Goal: Information Seeking & Learning: Find specific fact

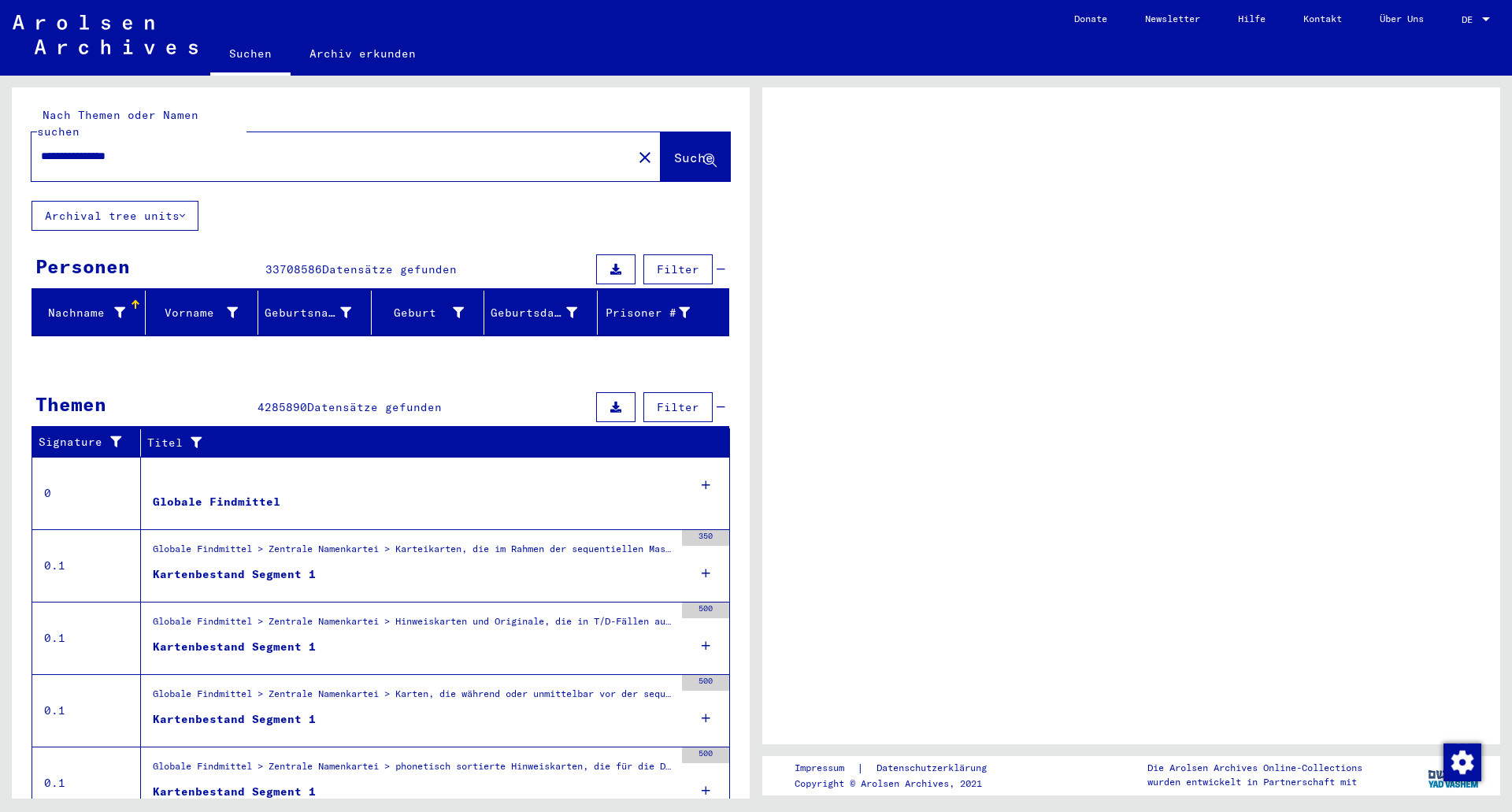
click at [701, 468] on icon at bounding box center [706, 485] width 9 height 55
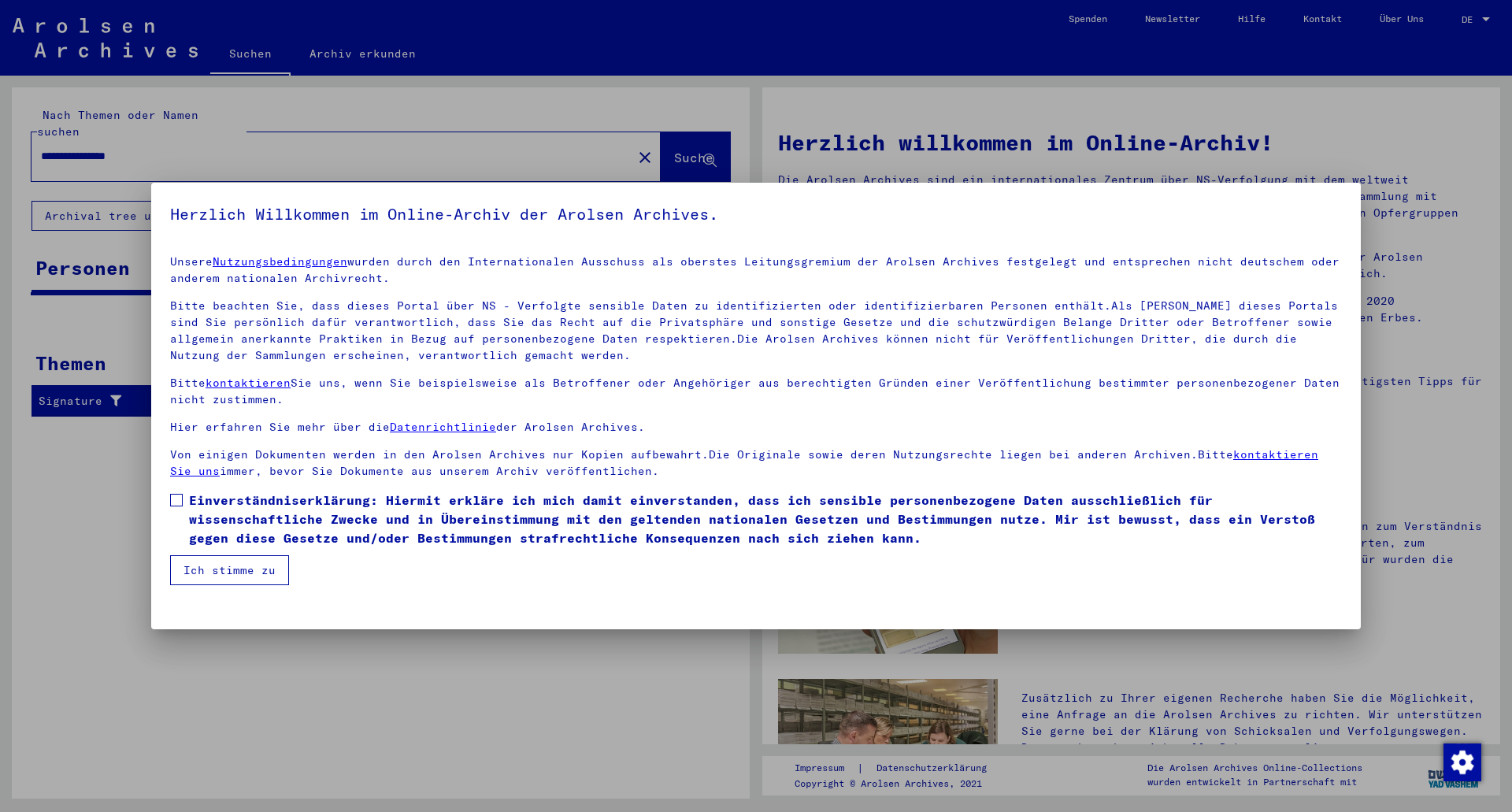
click at [178, 495] on span at bounding box center [177, 500] width 12 height 12
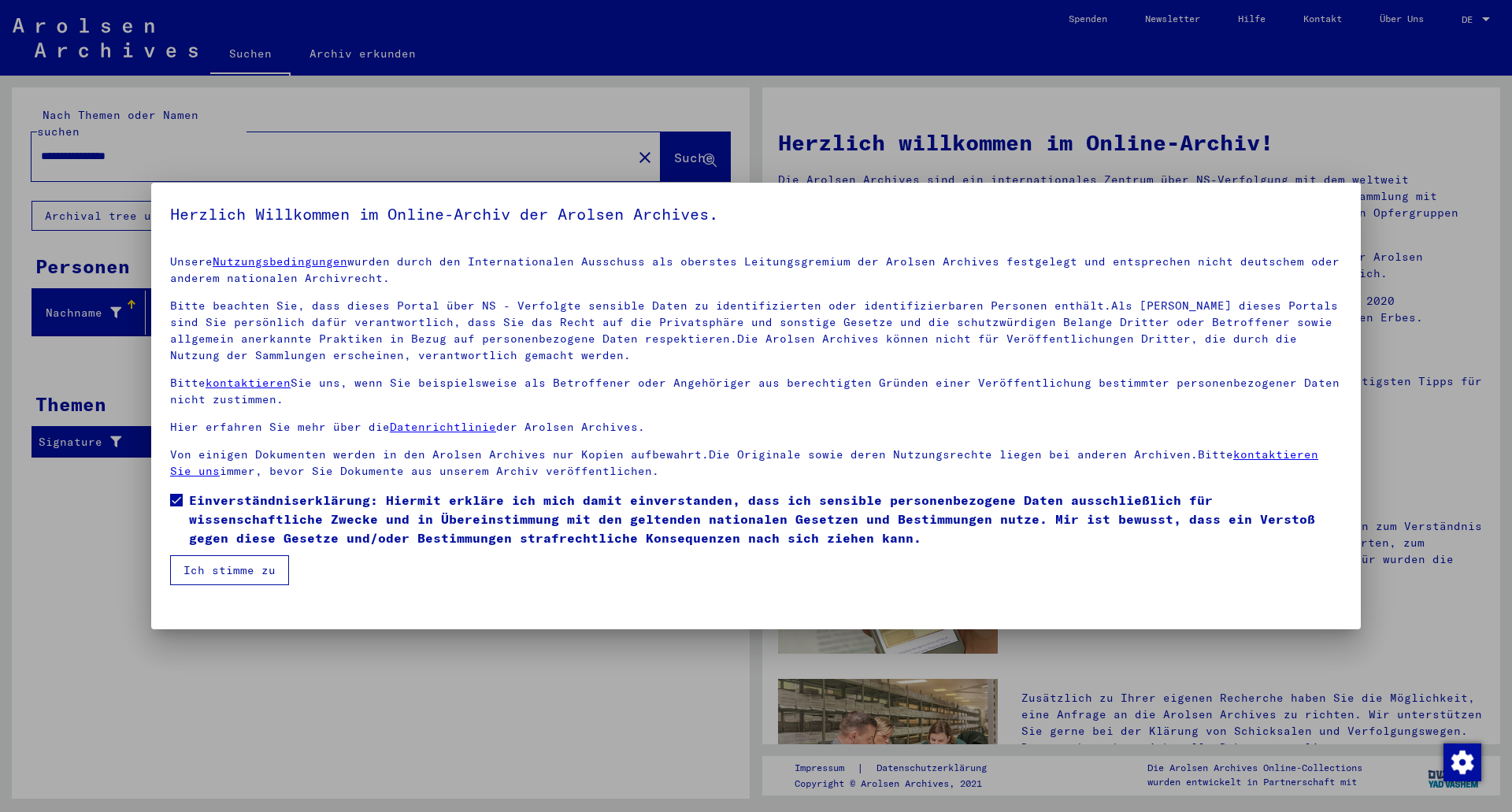
click at [237, 568] on button "Ich stimme zu" at bounding box center [230, 570] width 119 height 30
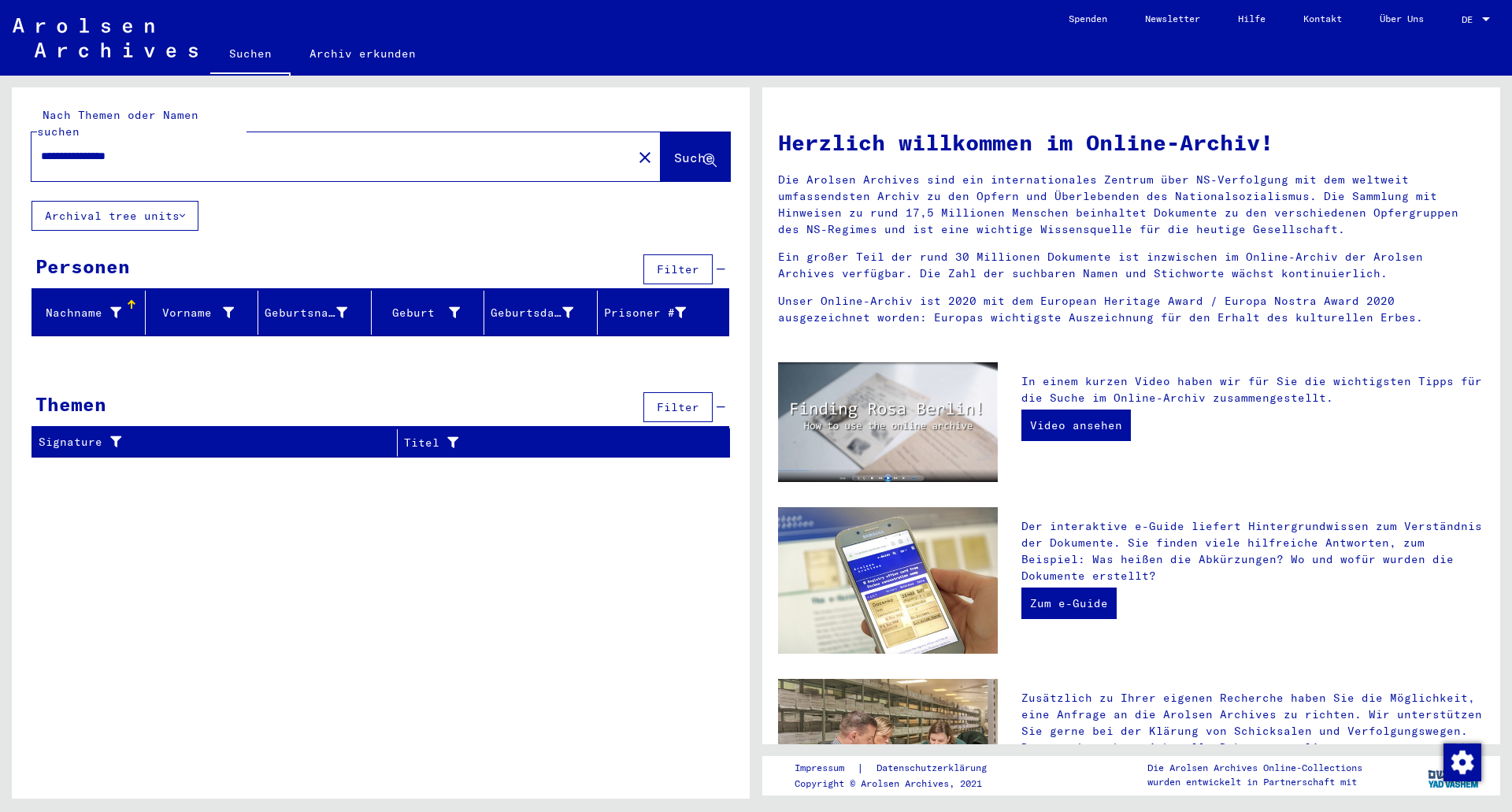
click at [674, 150] on span "Suche" at bounding box center [693, 158] width 39 height 16
click at [189, 201] on button "Archival tree units" at bounding box center [115, 216] width 167 height 30
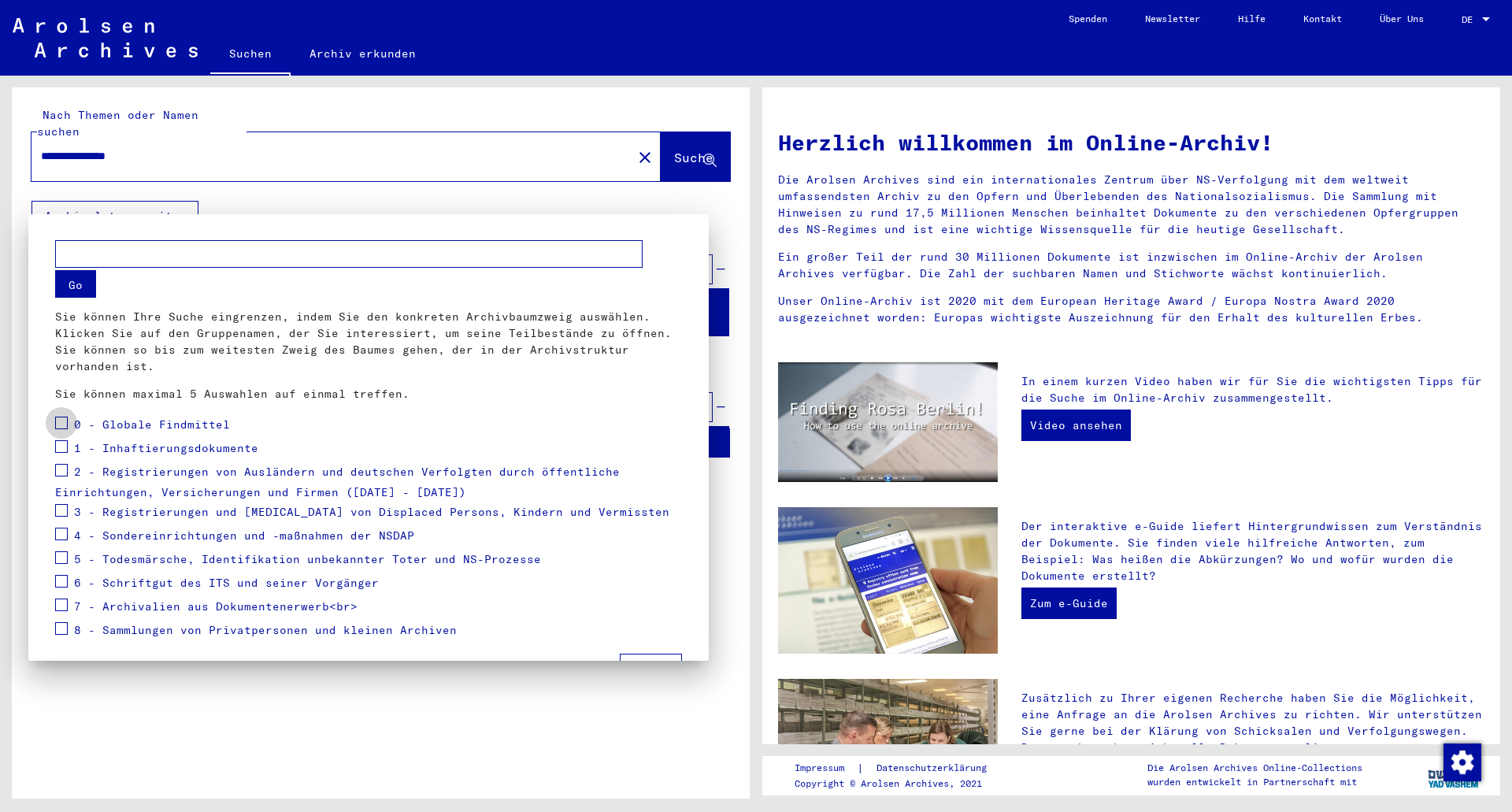
click at [66, 422] on span at bounding box center [61, 423] width 12 height 12
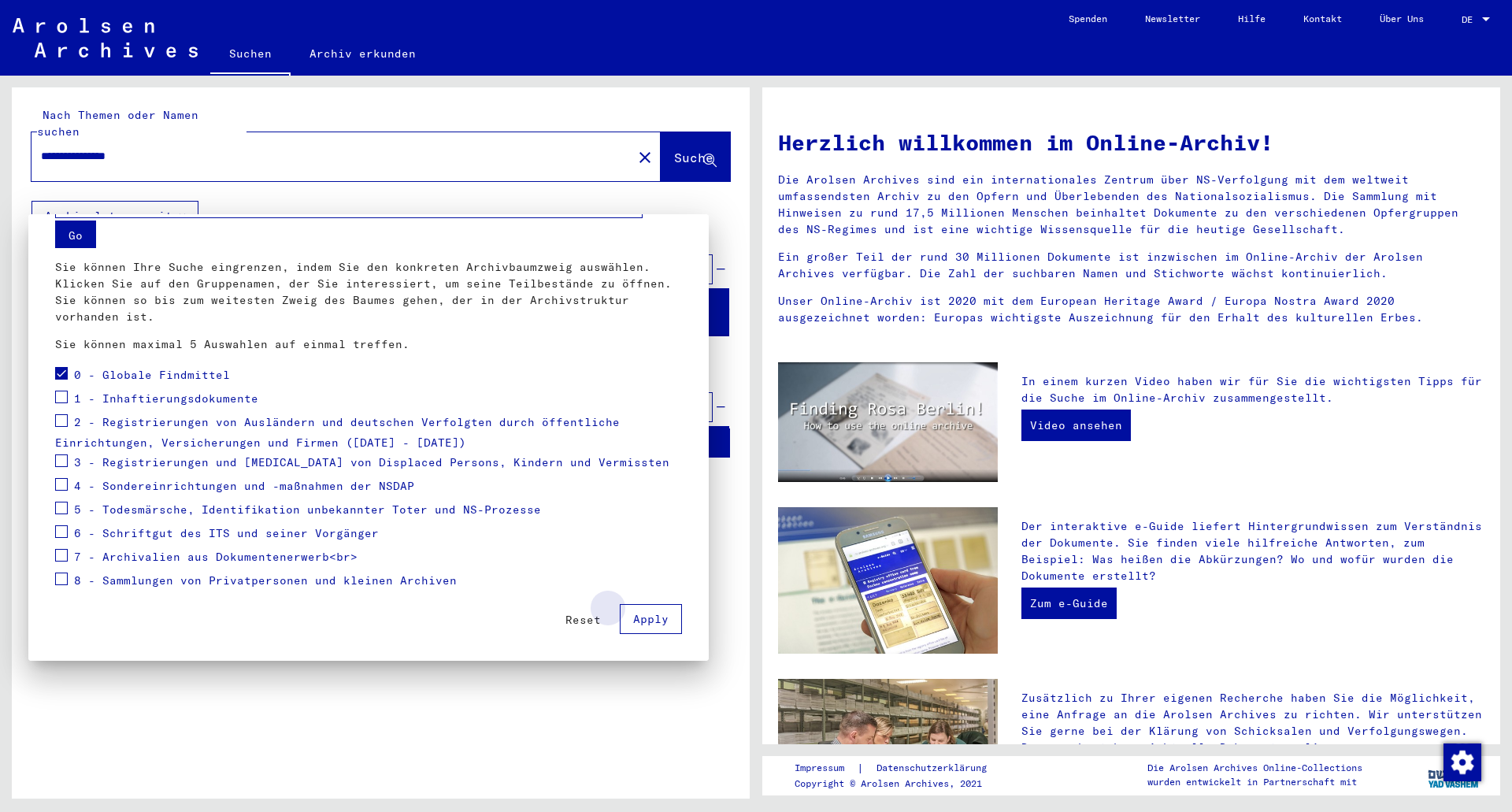
click at [645, 615] on span "Apply" at bounding box center [651, 620] width 36 height 14
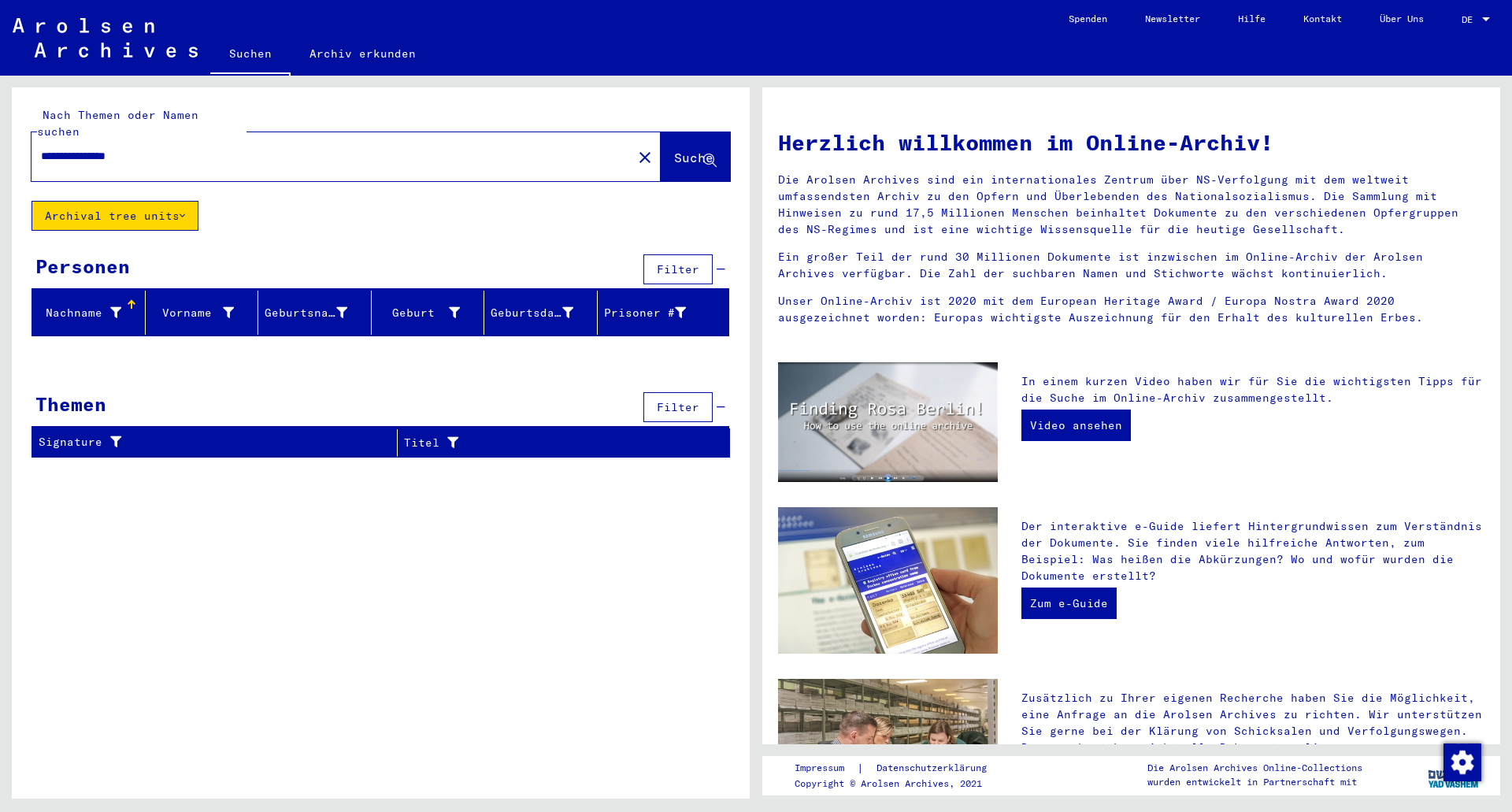
click at [679, 262] on span "Filter" at bounding box center [678, 270] width 43 height 14
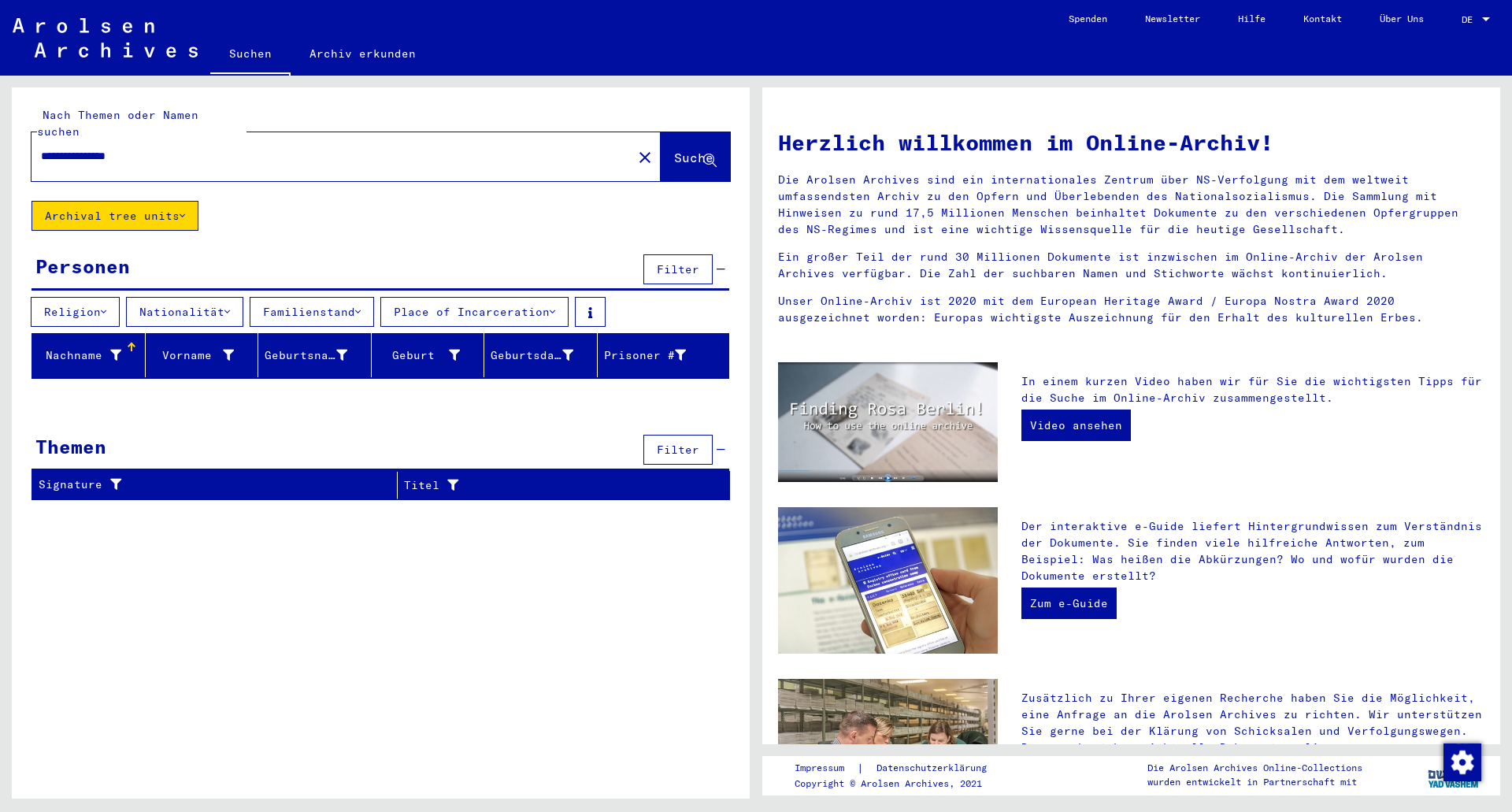
click at [679, 262] on span "Filter" at bounding box center [678, 270] width 43 height 14
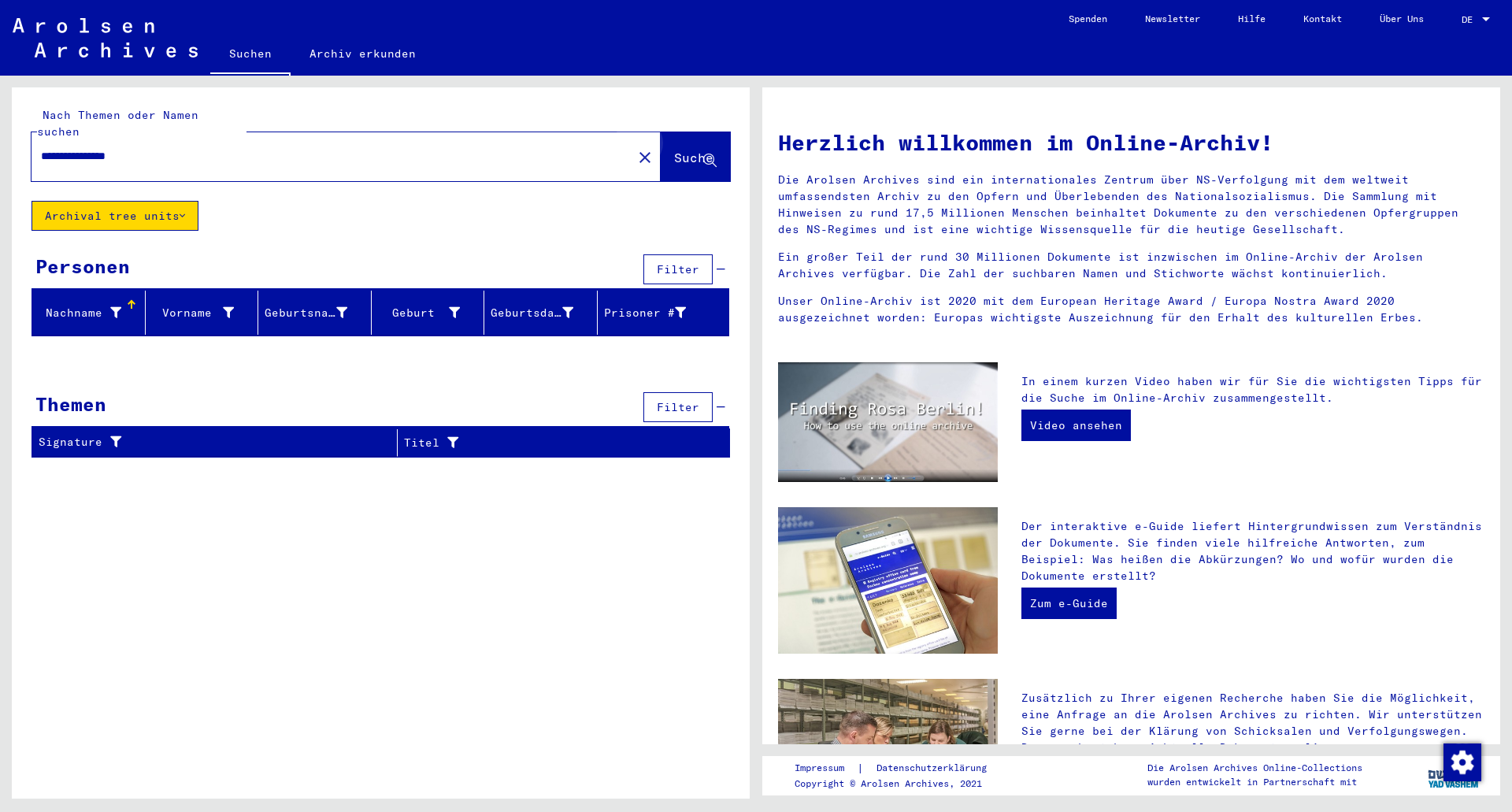
click at [694, 150] on span "Suche" at bounding box center [693, 158] width 39 height 16
click at [189, 201] on button "Archival tree units" at bounding box center [115, 216] width 167 height 30
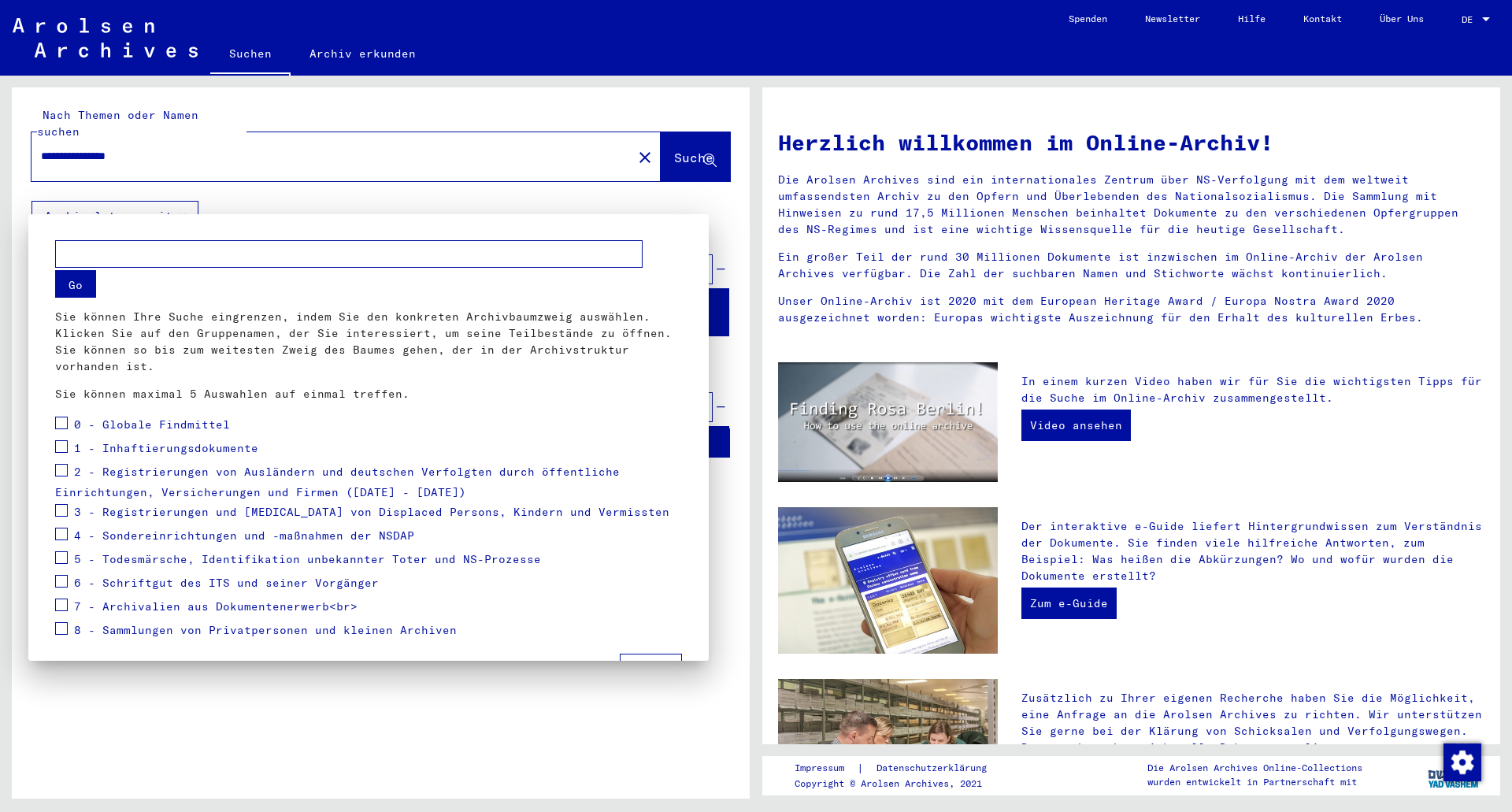
click at [1484, 20] on div at bounding box center [756, 406] width 1512 height 812
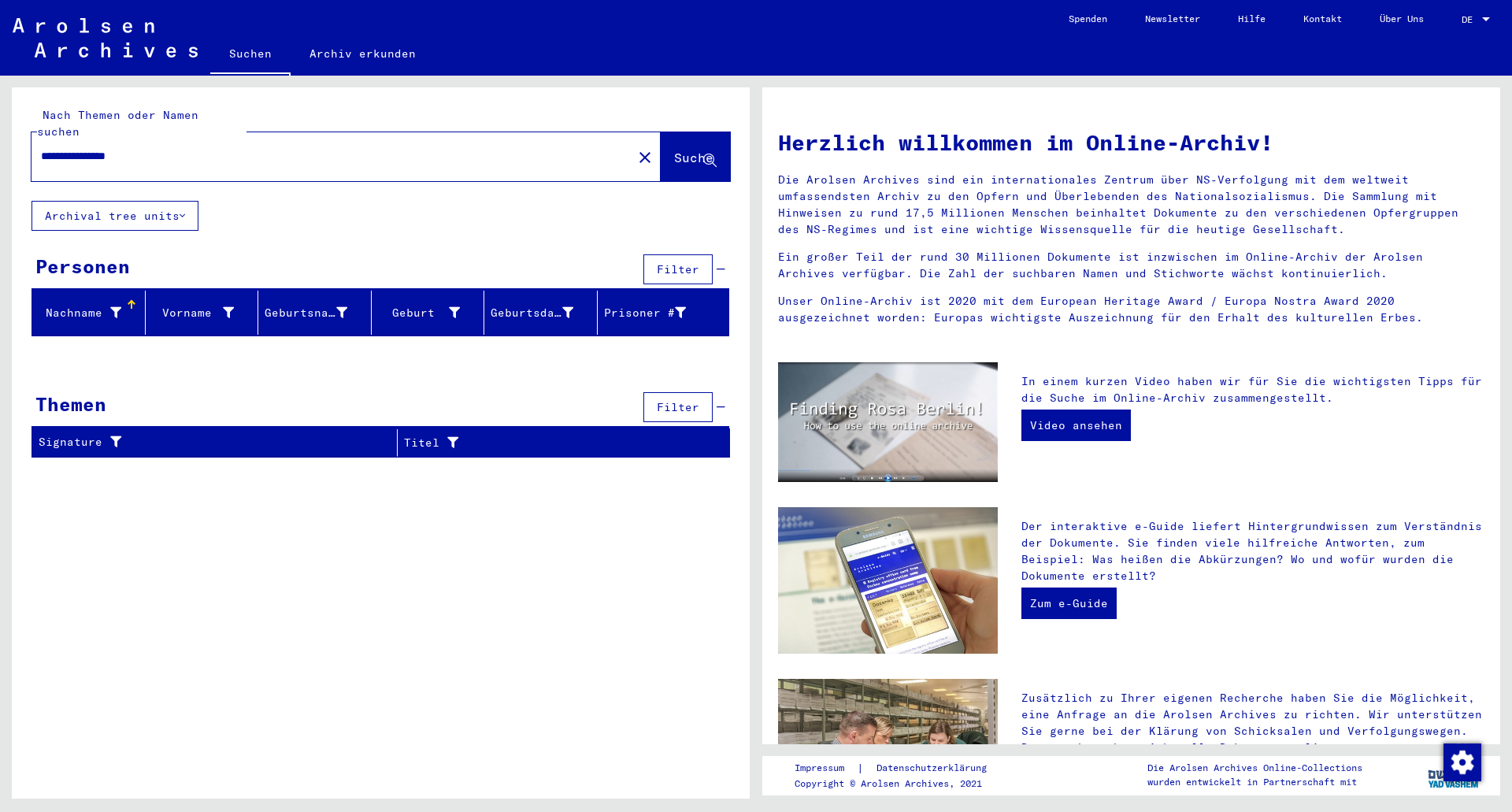
click at [1484, 16] on div at bounding box center [1486, 19] width 14 height 11
click at [1458, 28] on span "English" at bounding box center [1446, 28] width 38 height 12
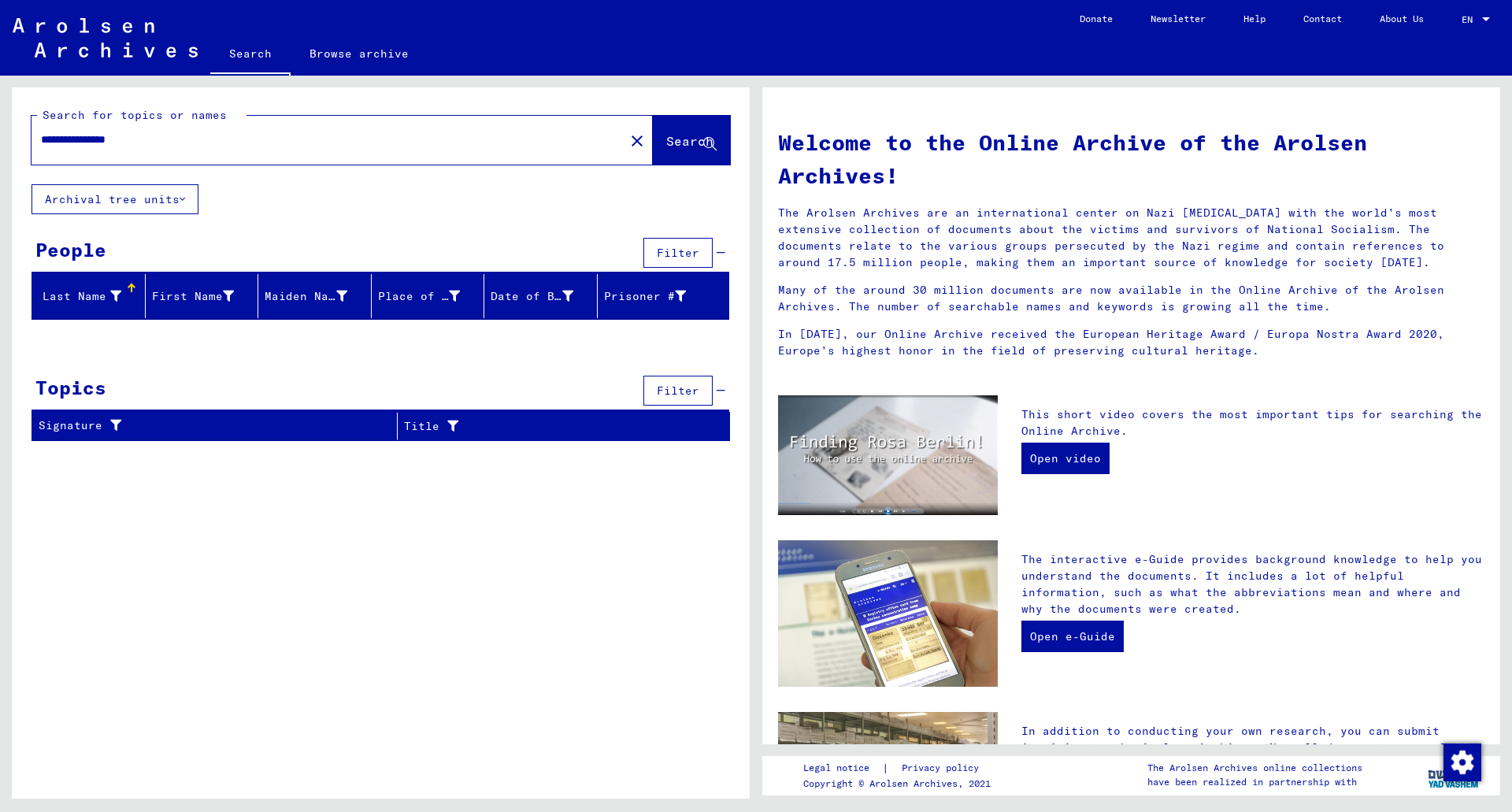
drag, startPoint x: 80, startPoint y: 137, endPoint x: 0, endPoint y: 135, distance: 80.0
click at [0, 135] on div "**********" at bounding box center [378, 437] width 756 height 724
type input "**********"
click at [686, 150] on span "Search" at bounding box center [692, 142] width 51 height 17
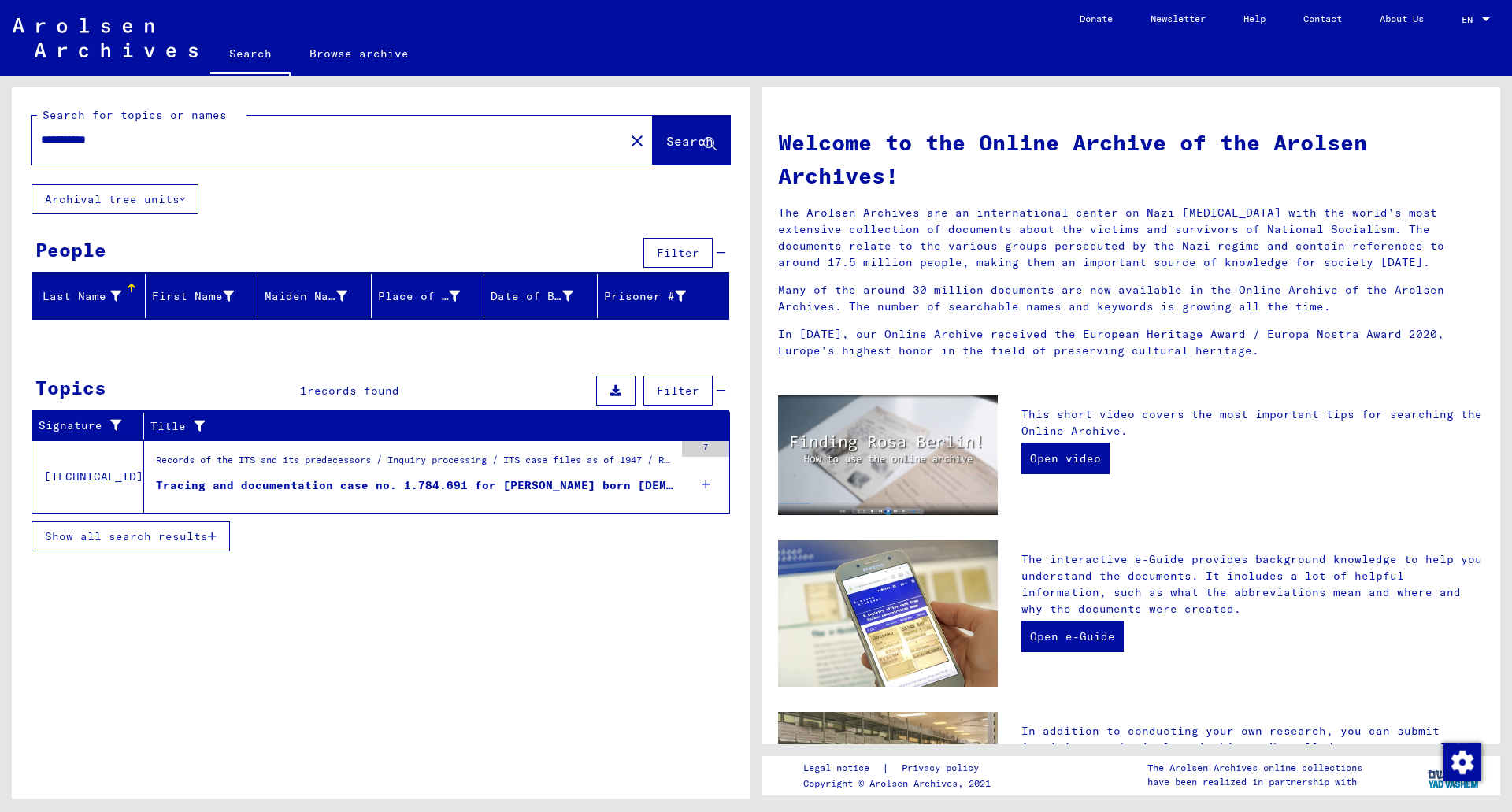
click at [708, 481] on icon at bounding box center [706, 484] width 9 height 55
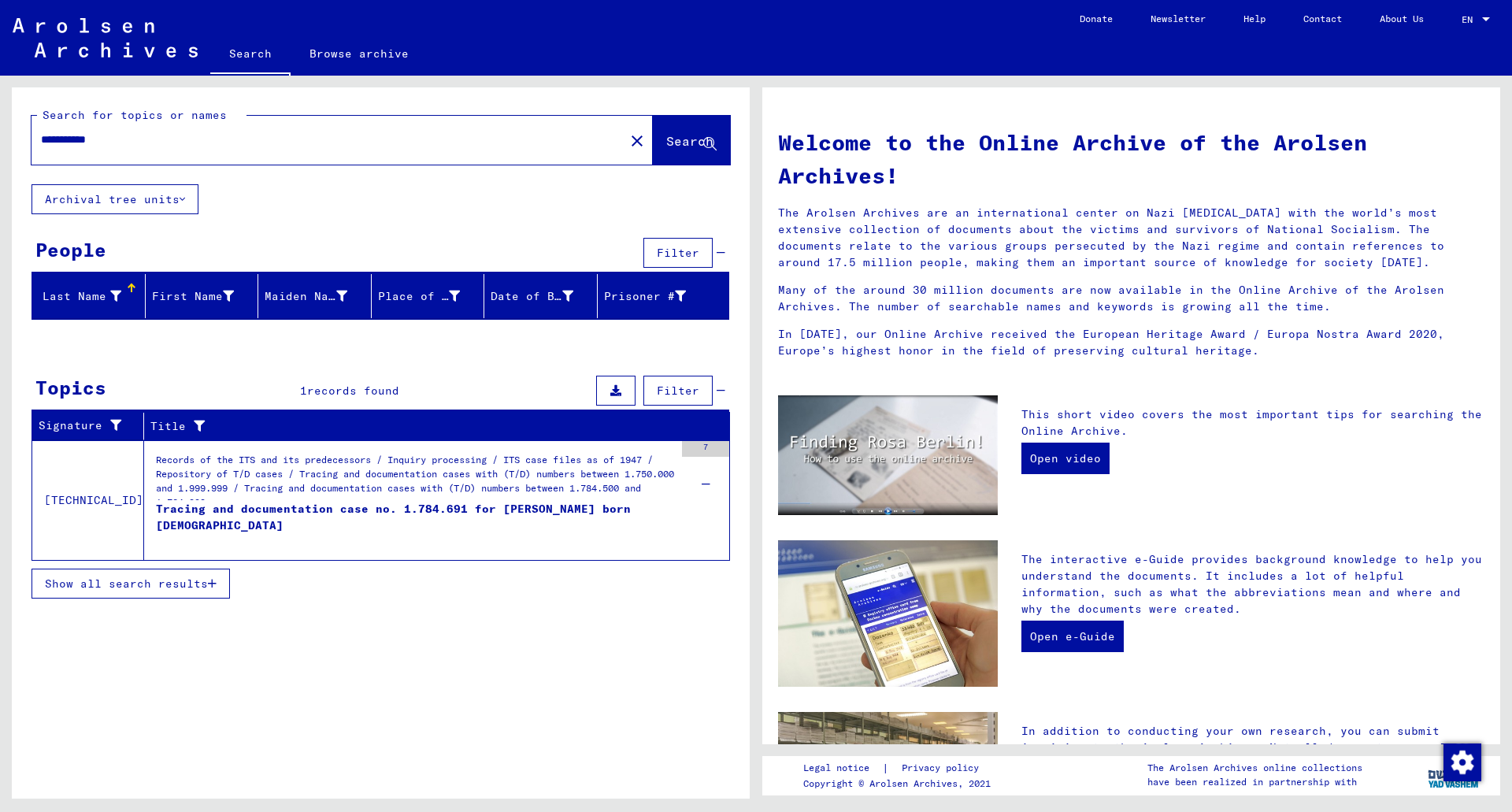
click at [478, 487] on div "Records of the ITS and its predecessors / Inquiry processing / ITS case files a…" at bounding box center [415, 477] width 519 height 47
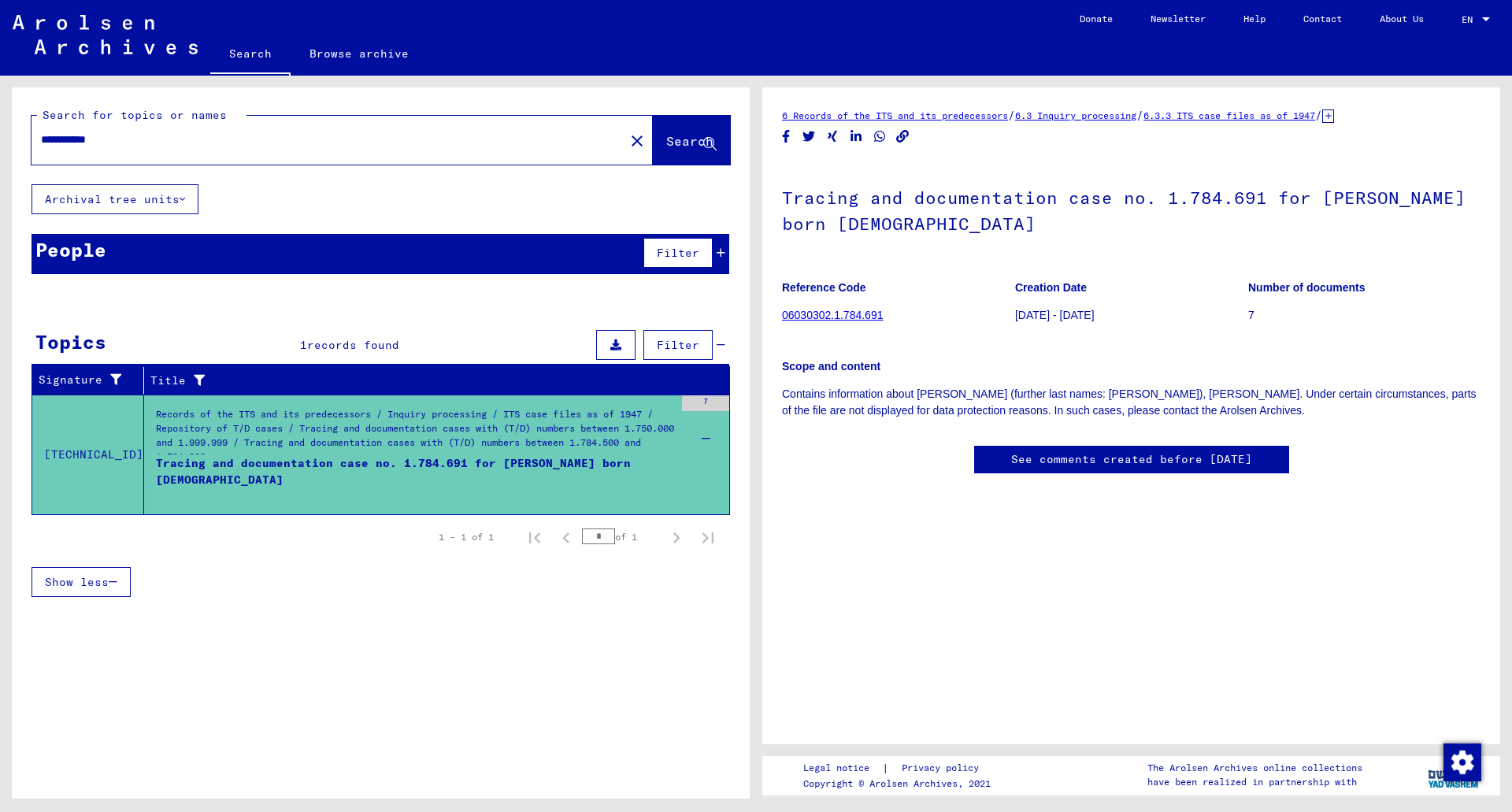
click at [404, 436] on div "Records of the ITS and its predecessors / Inquiry processing / ITS case files a…" at bounding box center [415, 435] width 519 height 55
